Goal: Information Seeking & Learning: Learn about a topic

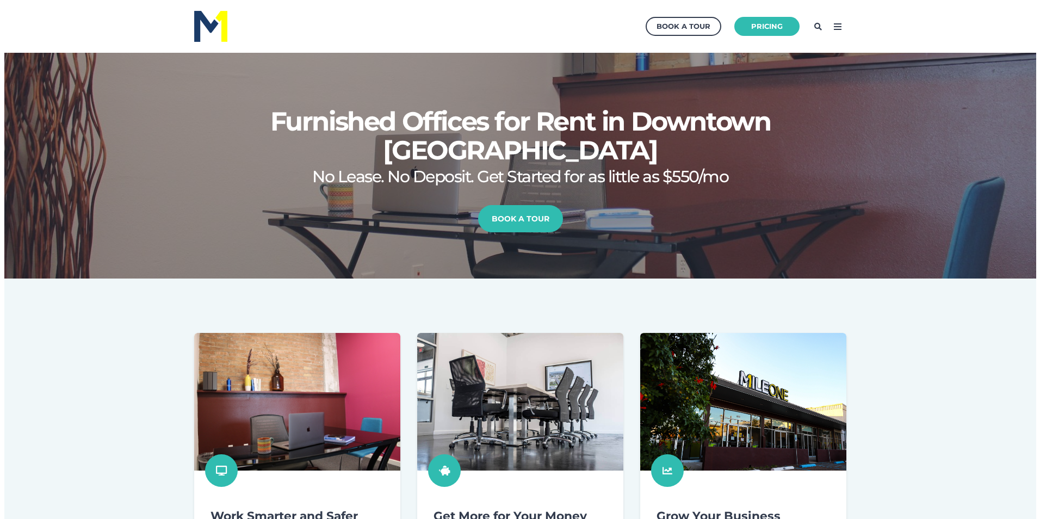
scroll to position [253, 1043]
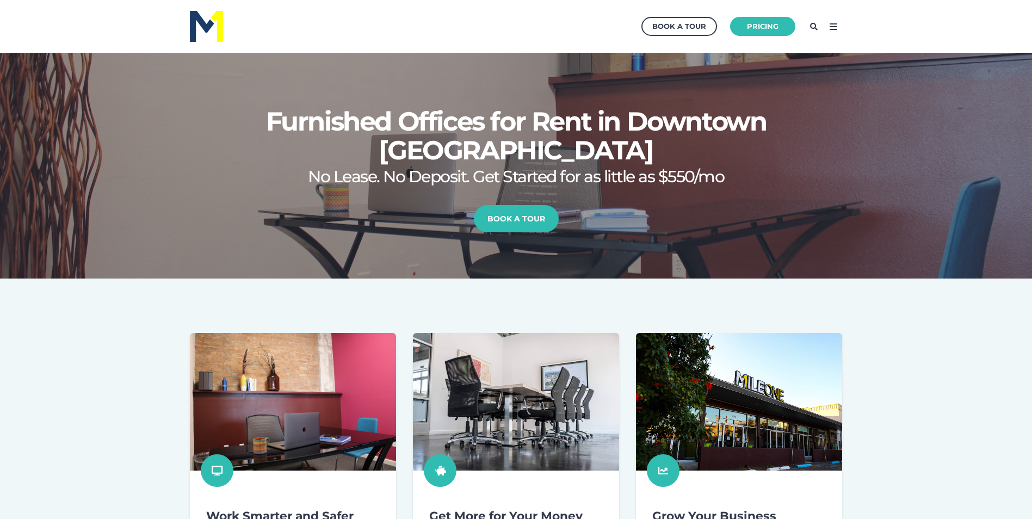
click at [833, 29] on icon at bounding box center [832, 26] width 17 height 17
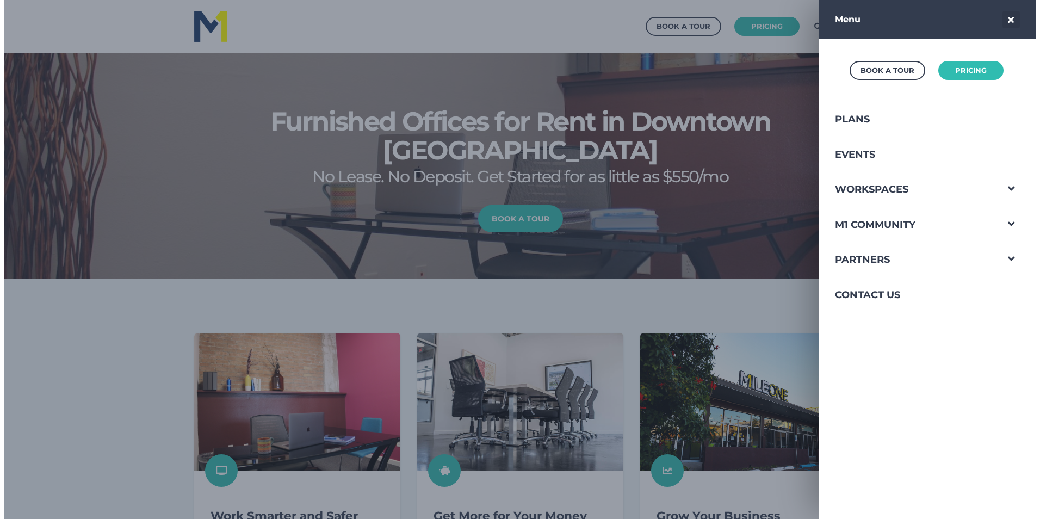
scroll to position [253, 1051]
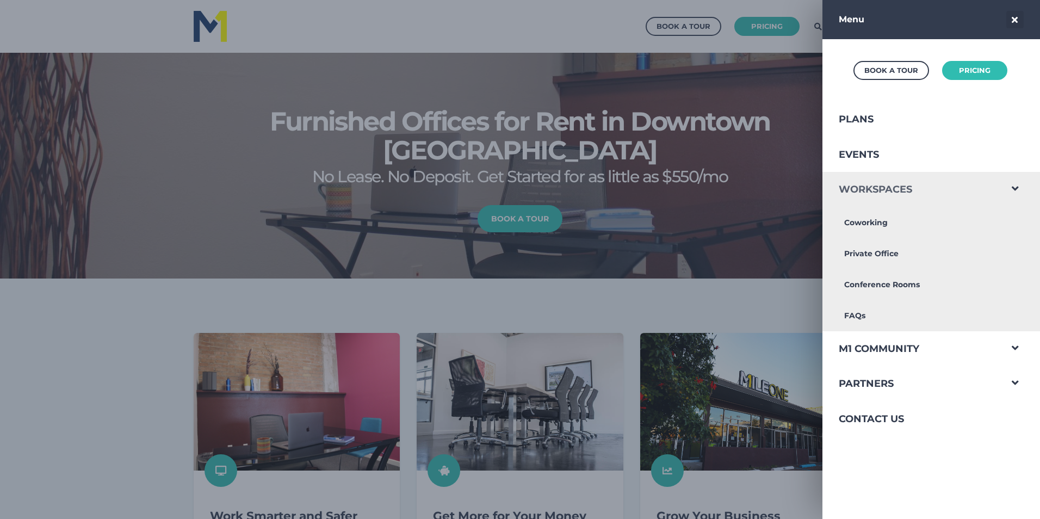
click at [873, 189] on link "Workspaces" at bounding box center [911, 189] width 178 height 35
click at [872, 256] on link "Private Office" at bounding box center [911, 253] width 178 height 31
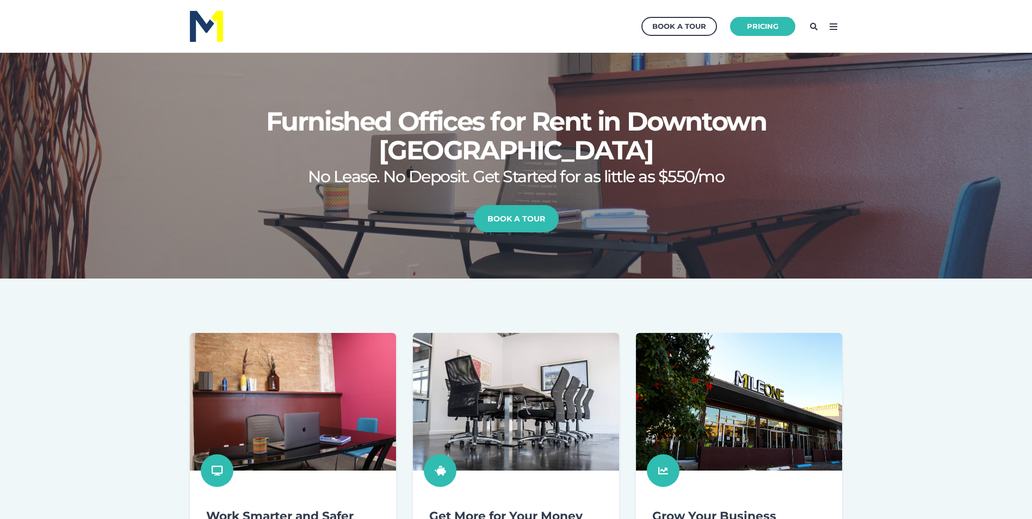
click at [839, 29] on icon at bounding box center [832, 26] width 17 height 17
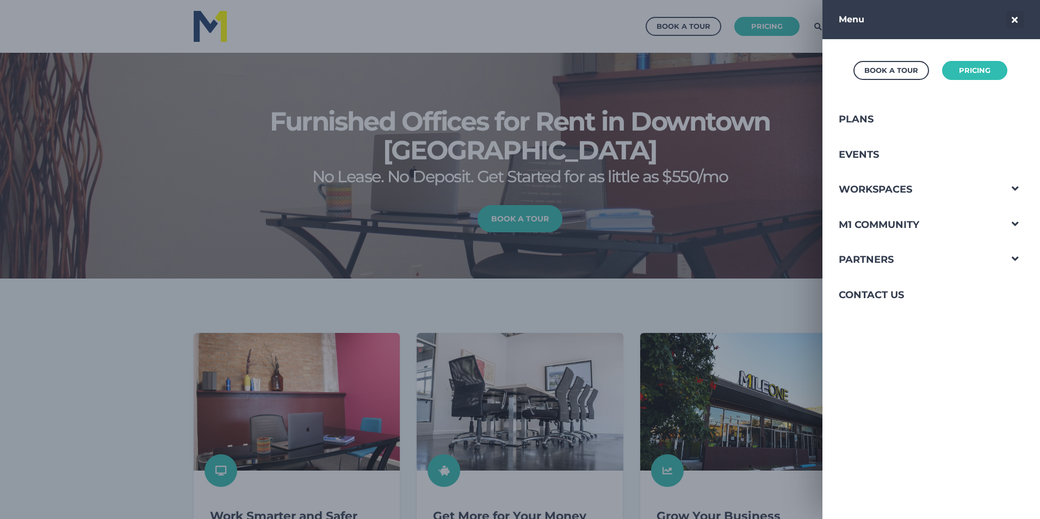
scroll to position [253, 1051]
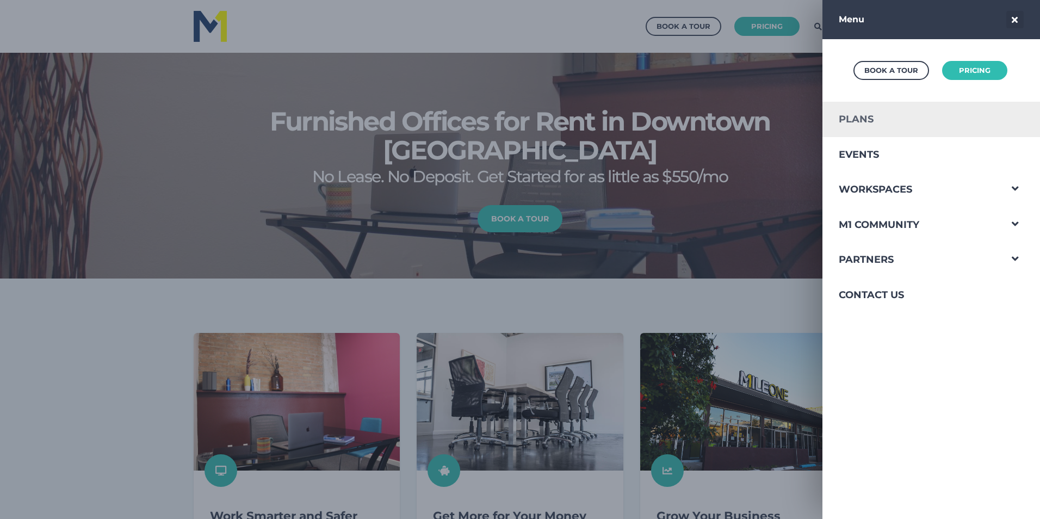
click at [866, 124] on link "Plans" at bounding box center [911, 119] width 178 height 35
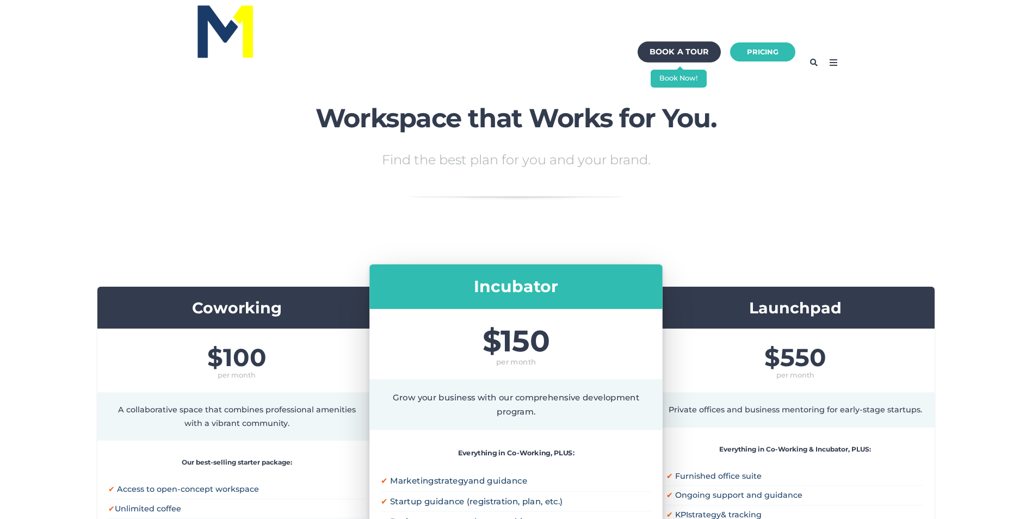
click at [684, 51] on div "Book a Tour" at bounding box center [679, 52] width 59 height 15
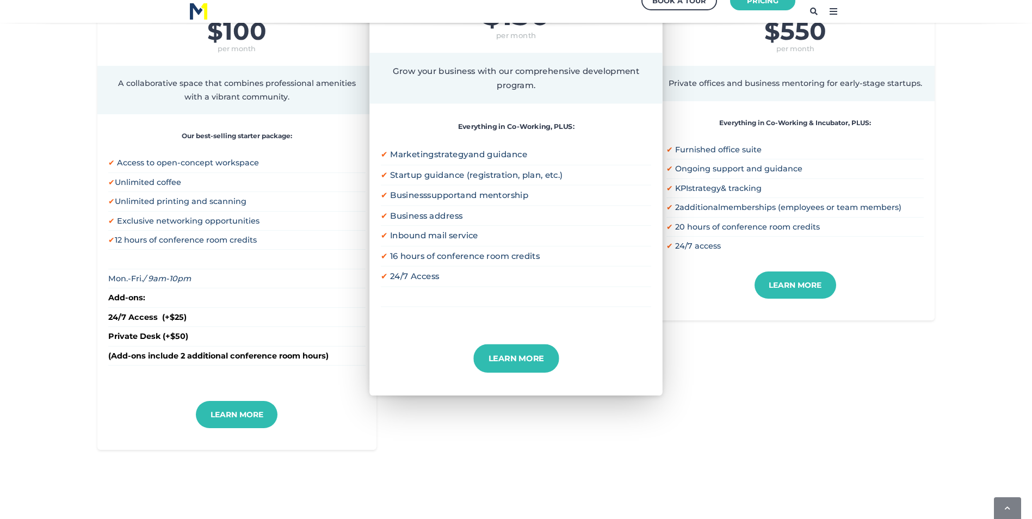
scroll to position [272, 0]
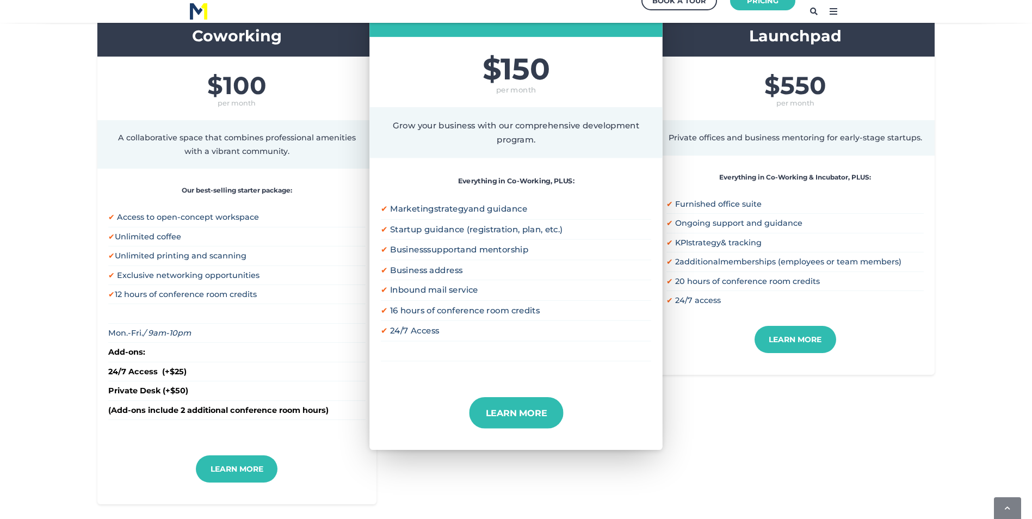
click at [522, 418] on link "Learn More" at bounding box center [516, 412] width 94 height 32
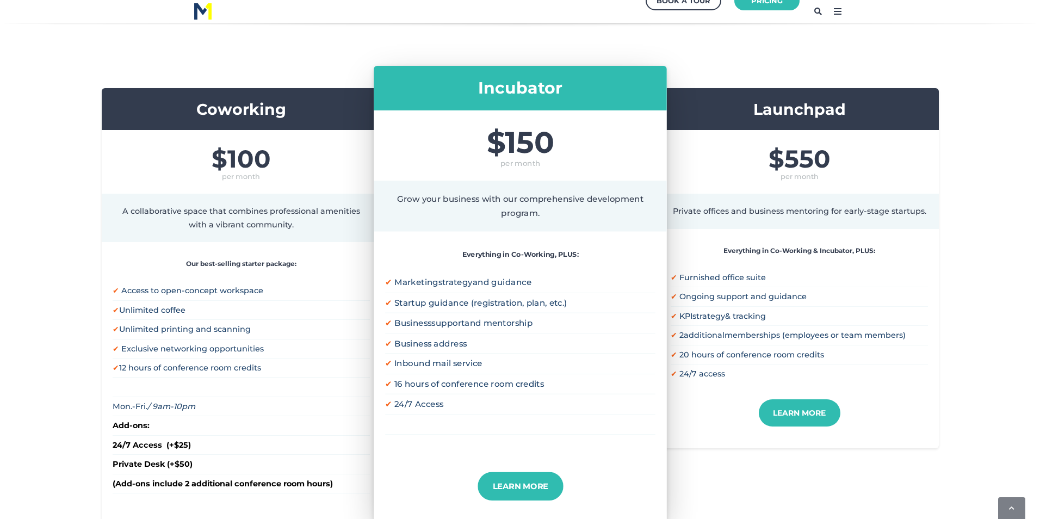
scroll to position [0, 0]
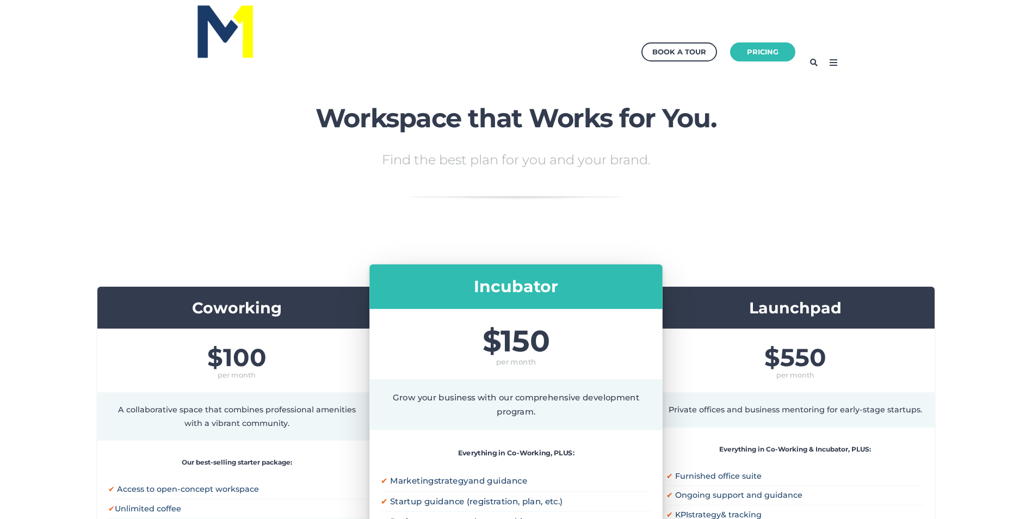
click at [836, 61] on icon at bounding box center [832, 62] width 17 height 17
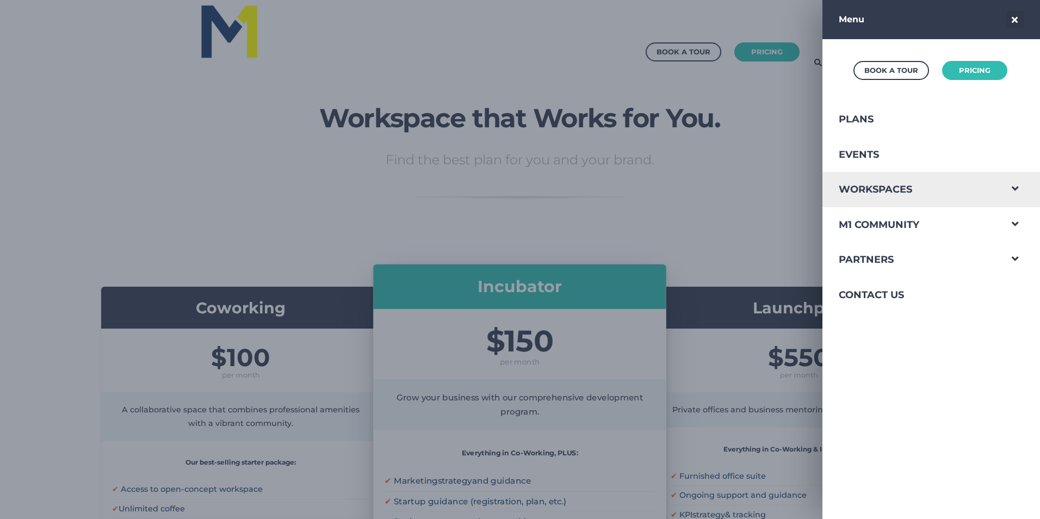
click at [1009, 187] on span "Navigation Menu" at bounding box center [1015, 186] width 28 height 28
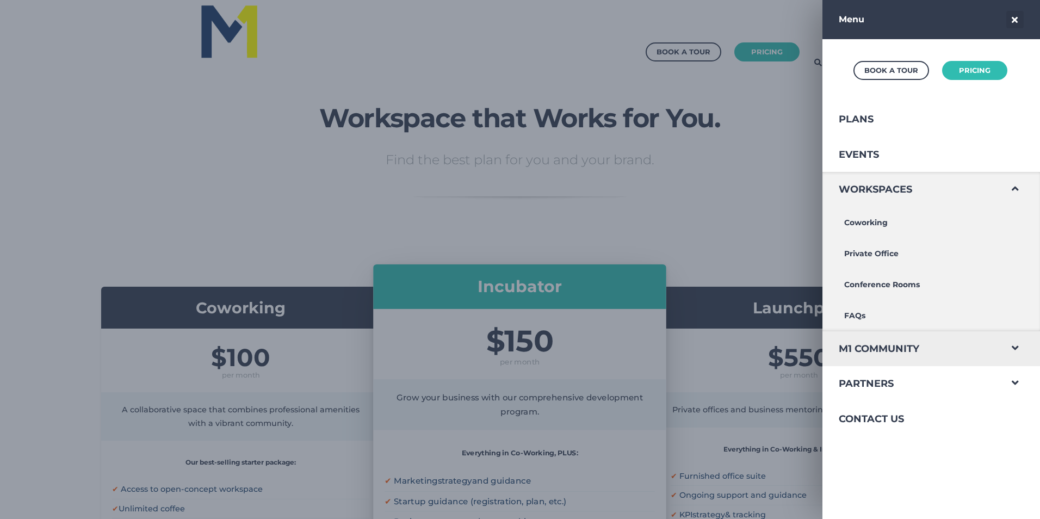
click at [1009, 350] on span "Navigation Menu" at bounding box center [1015, 345] width 28 height 28
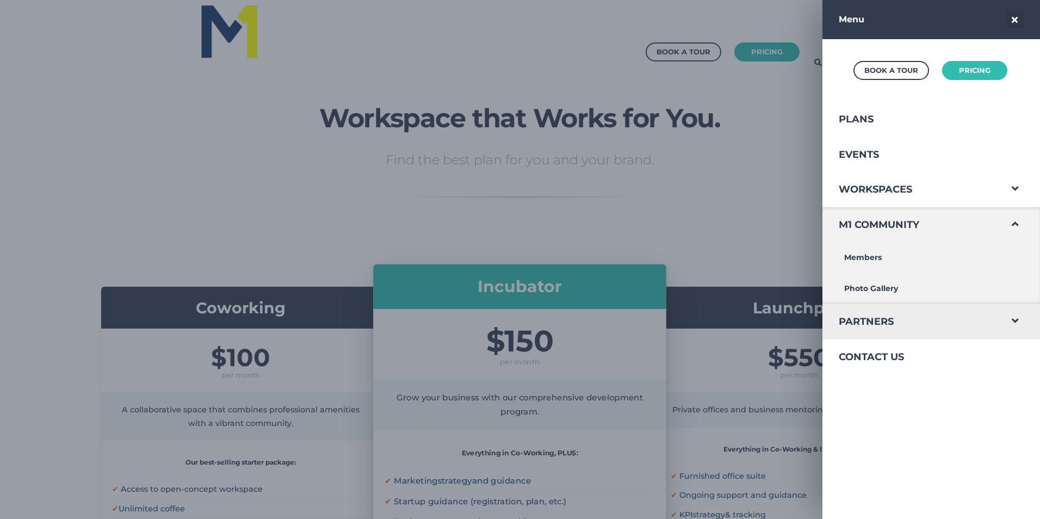
click at [1011, 324] on span "Navigation Menu" at bounding box center [1015, 318] width 28 height 28
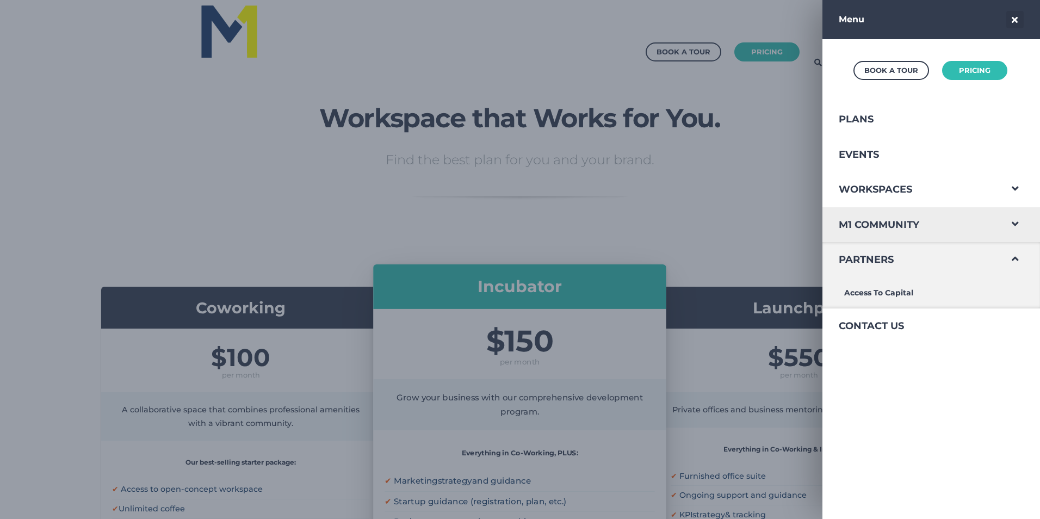
click at [1006, 224] on span "Navigation Menu" at bounding box center [1015, 221] width 28 height 28
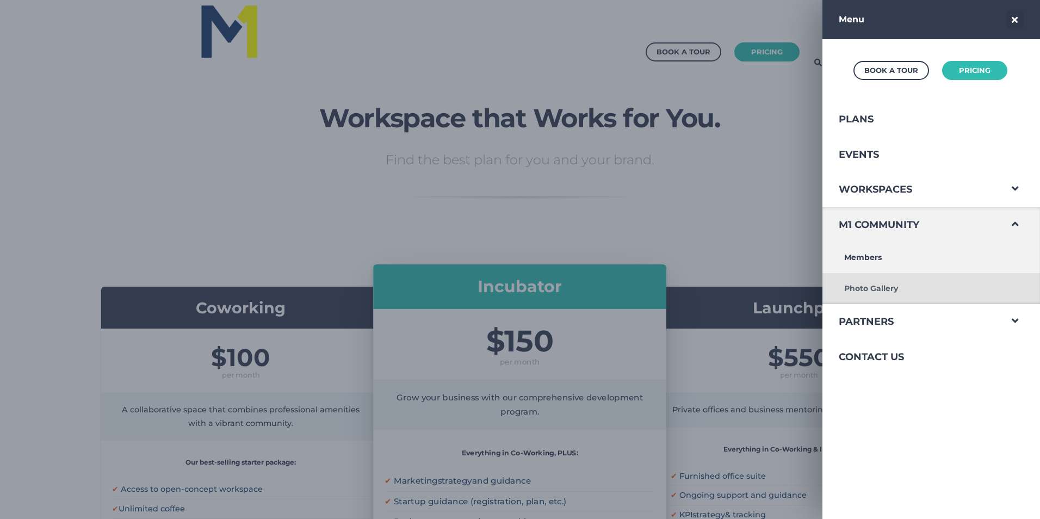
click at [874, 292] on link "Photo Gallery" at bounding box center [911, 288] width 178 height 31
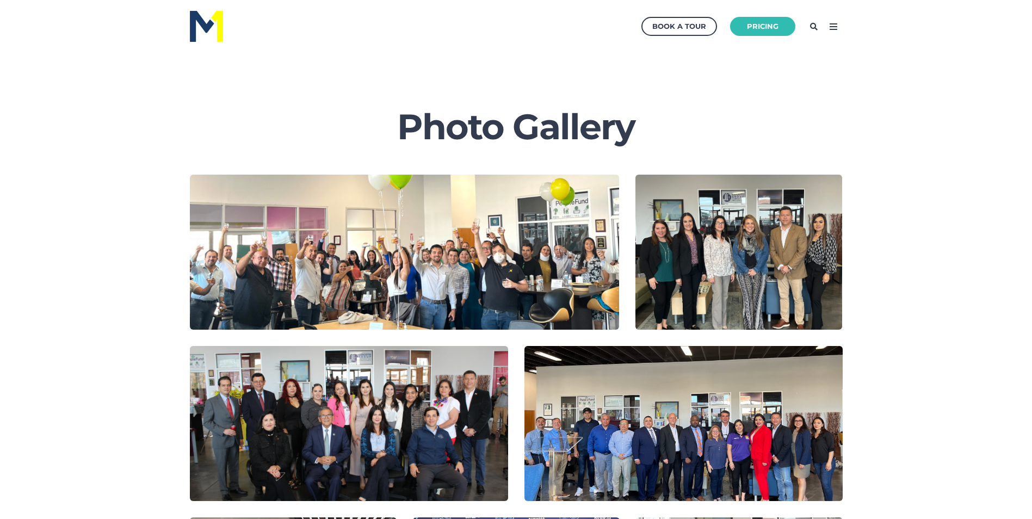
click at [837, 28] on icon at bounding box center [832, 26] width 17 height 17
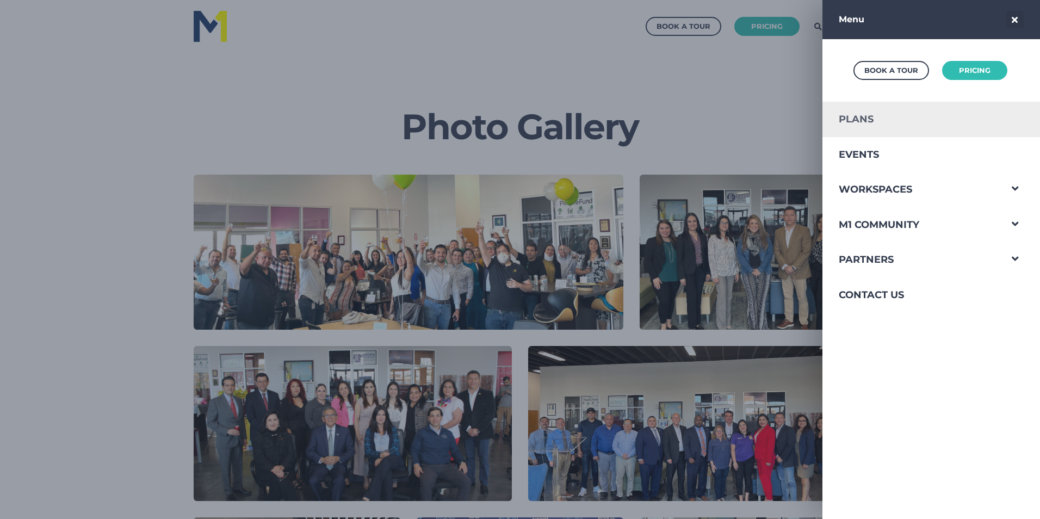
click at [857, 120] on link "Plans" at bounding box center [911, 119] width 178 height 35
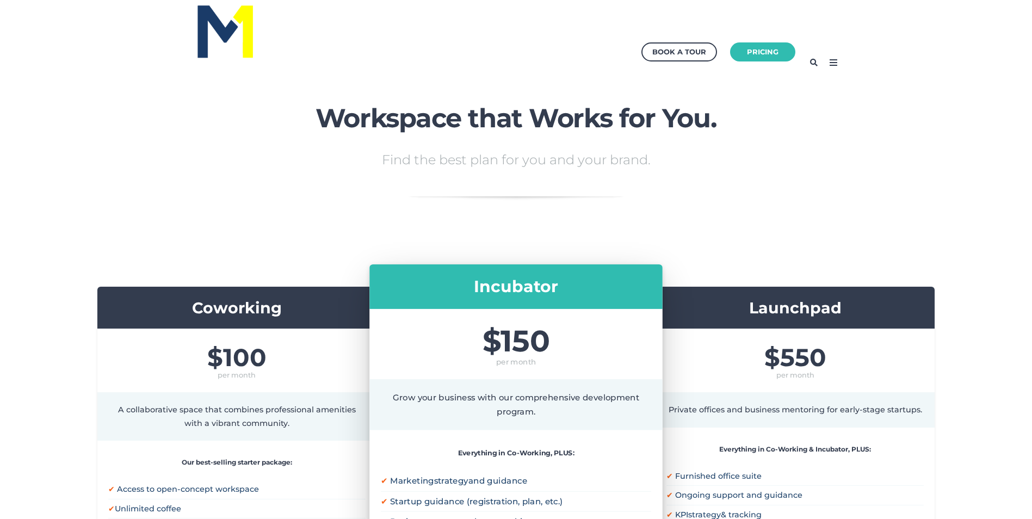
click at [833, 64] on icon at bounding box center [832, 62] width 17 height 17
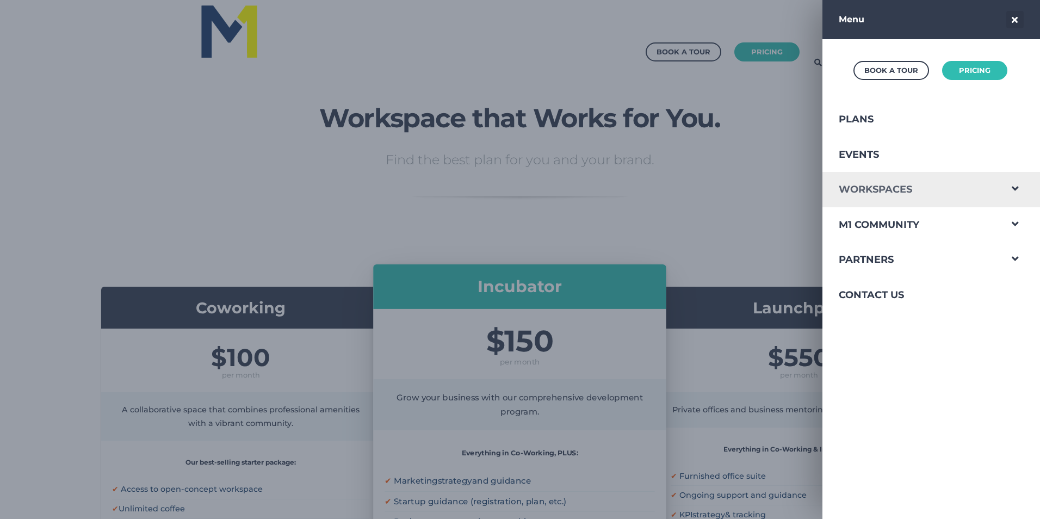
click at [866, 189] on link "Workspaces" at bounding box center [911, 189] width 178 height 35
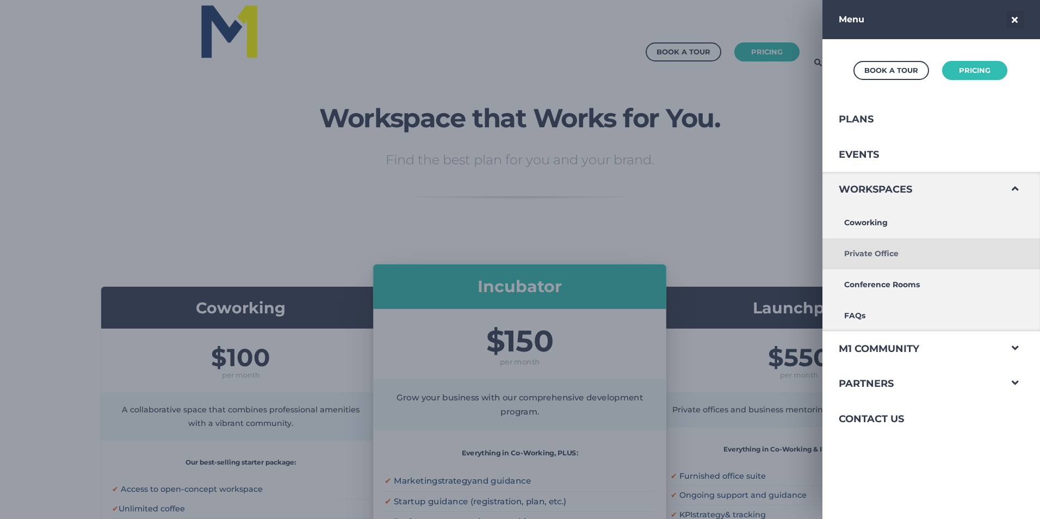
click at [871, 256] on link "Private Office" at bounding box center [911, 253] width 178 height 31
